Goal: Task Accomplishment & Management: Manage account settings

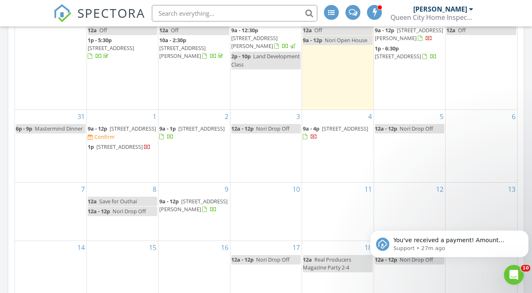
scroll to position [349, 0]
click at [117, 125] on span "5216 Kinsbridge, Mint Hill 28227" at bounding box center [133, 128] width 46 height 7
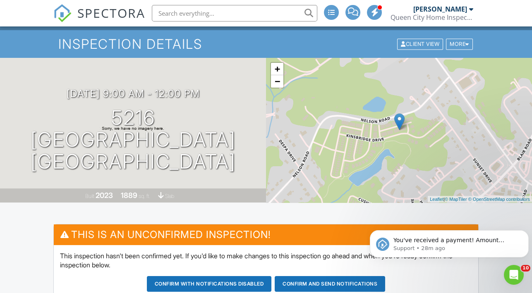
scroll to position [32, 0]
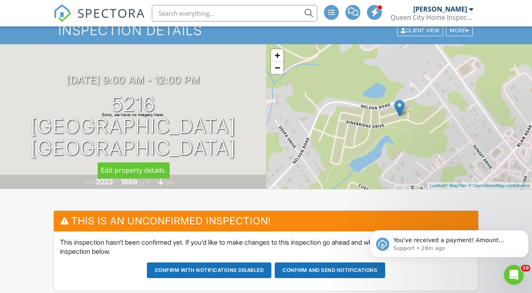
drag, startPoint x: 53, startPoint y: 123, endPoint x: 233, endPoint y: 153, distance: 183.2
click at [233, 153] on h1 "5216 [GEOGRAPHIC_DATA] [GEOGRAPHIC_DATA]" at bounding box center [132, 125] width 239 height 65
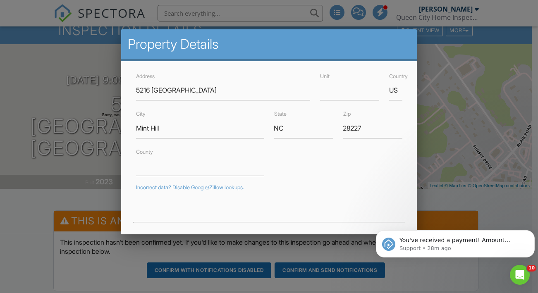
click at [182, 145] on form "Address [GEOGRAPHIC_DATA] Unit Country US City [GEOGRAPHIC_DATA] [GEOGRAPHIC_DA…" at bounding box center [269, 248] width 276 height 354
drag, startPoint x: 136, startPoint y: 89, endPoint x: 202, endPoint y: 93, distance: 66.7
click at [202, 93] on input "5216 [GEOGRAPHIC_DATA]" at bounding box center [223, 90] width 174 height 20
click at [15, 227] on div at bounding box center [269, 142] width 538 height 366
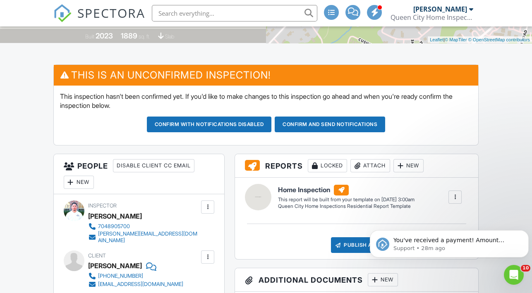
scroll to position [178, 0]
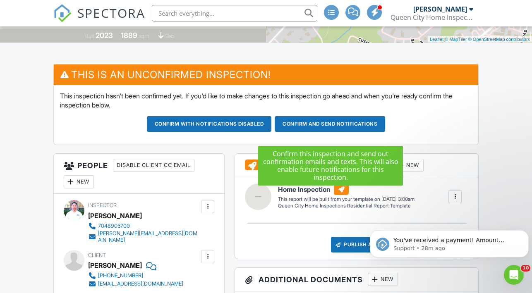
click at [272, 132] on button "Confirm and send notifications" at bounding box center [209, 124] width 125 height 16
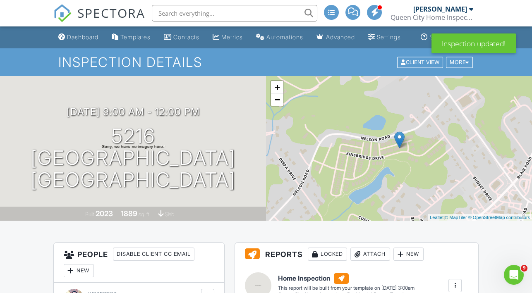
click at [75, 11] on link "SPECTORA" at bounding box center [99, 19] width 92 height 17
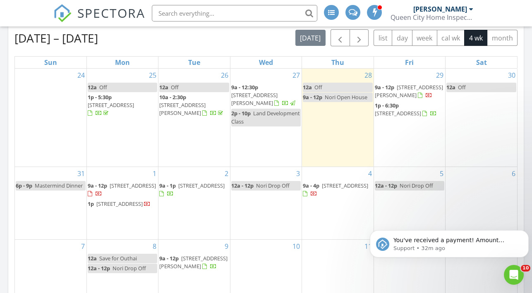
scroll to position [320, 0]
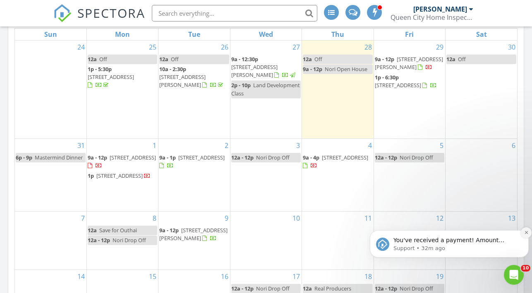
click at [526, 232] on icon "Dismiss notification" at bounding box center [525, 232] width 3 height 3
